Goal: Find specific page/section: Find specific page/section

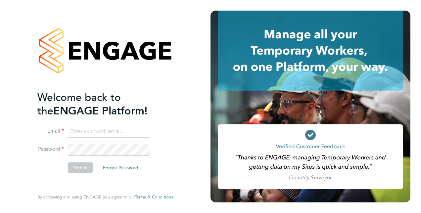
type input "rhysioan.williams@vistry.co.uk"
click at [80, 170] on button "Sign In" at bounding box center [80, 168] width 25 height 11
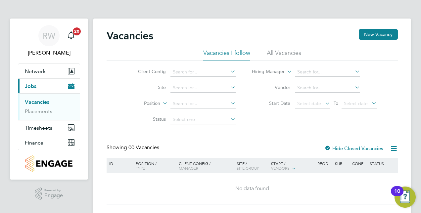
click at [42, 103] on link "Vacancies" at bounding box center [37, 102] width 24 height 6
click at [42, 113] on link "Placements" at bounding box center [38, 111] width 27 height 6
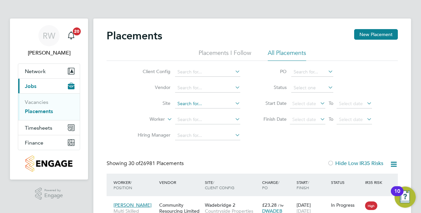
click at [189, 103] on input at bounding box center [207, 103] width 65 height 9
drag, startPoint x: 182, startPoint y: 110, endPoint x: 206, endPoint y: 107, distance: 24.0
click at [183, 110] on b "Undy" at bounding box center [183, 113] width 11 height 6
type input "Undy"
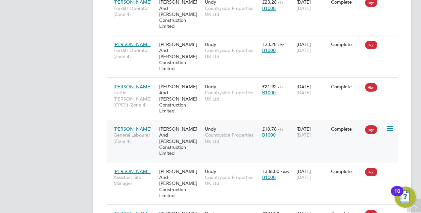
scroll to position [768, 0]
